Goal: Task Accomplishment & Management: Use online tool/utility

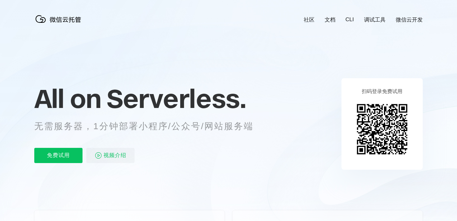
scroll to position [0, 1128]
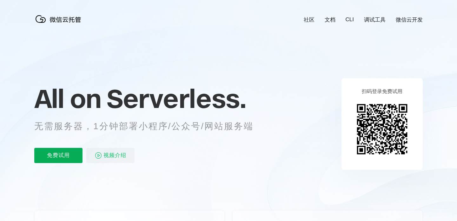
click at [57, 153] on p "免费试用" at bounding box center [58, 155] width 48 height 15
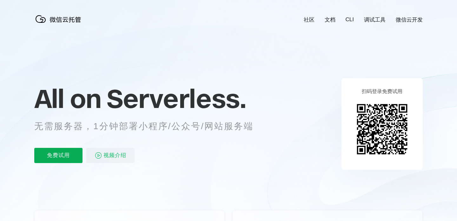
click at [64, 149] on p "免费试用" at bounding box center [58, 155] width 48 height 15
